Goal: Task Accomplishment & Management: Manage account settings

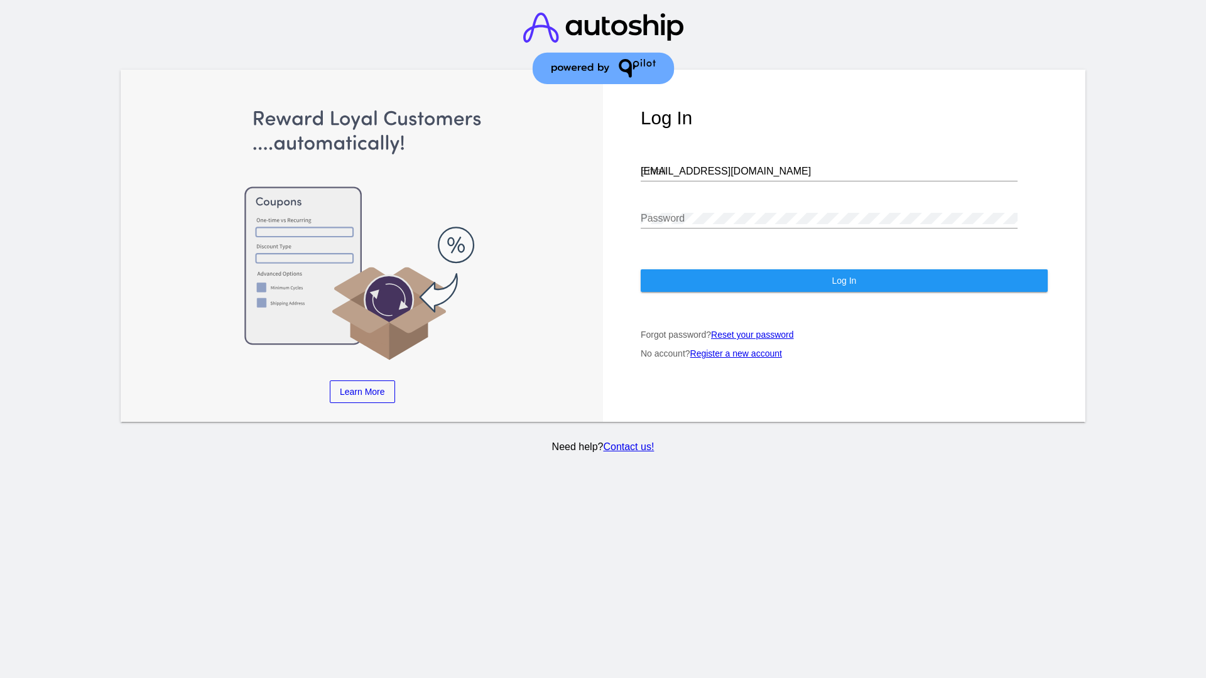
type input "[EMAIL_ADDRESS][DOMAIN_NAME]"
click at [843, 281] on span "Log In" at bounding box center [843, 281] width 24 height 10
